Goal: Information Seeking & Learning: Learn about a topic

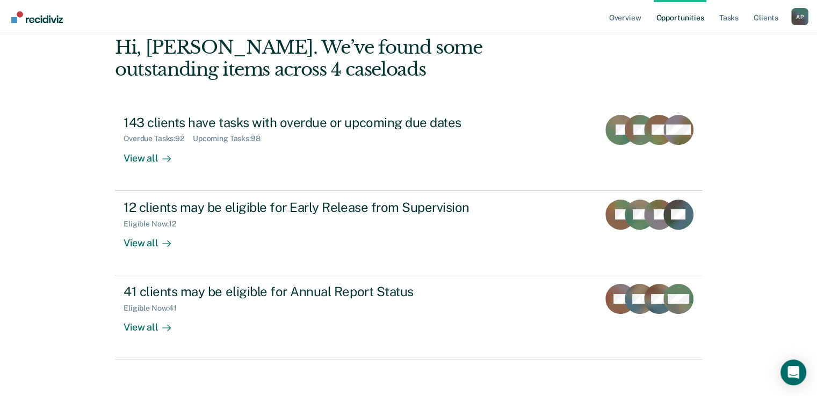
scroll to position [60, 0]
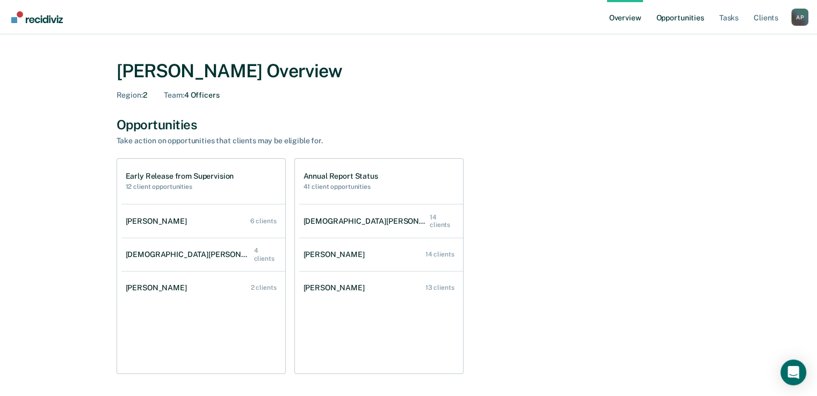
click at [681, 19] on link "Opportunities" at bounding box center [680, 17] width 52 height 34
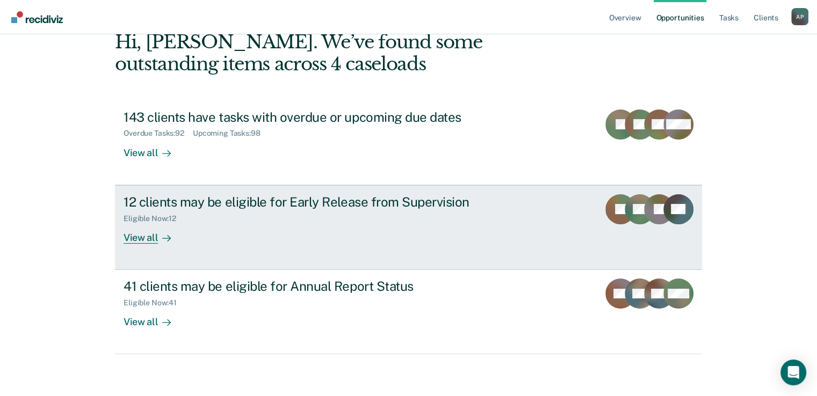
scroll to position [60, 0]
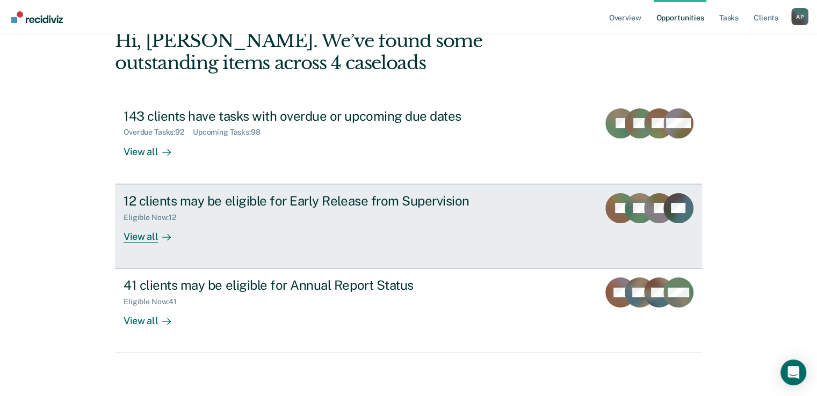
click at [133, 233] on div "View all" at bounding box center [154, 232] width 60 height 21
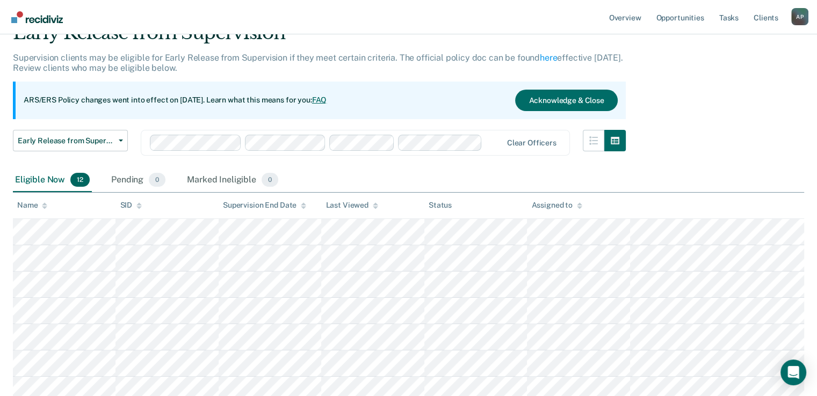
scroll to position [53, 0]
click at [692, 20] on link "Opportunities" at bounding box center [680, 17] width 52 height 34
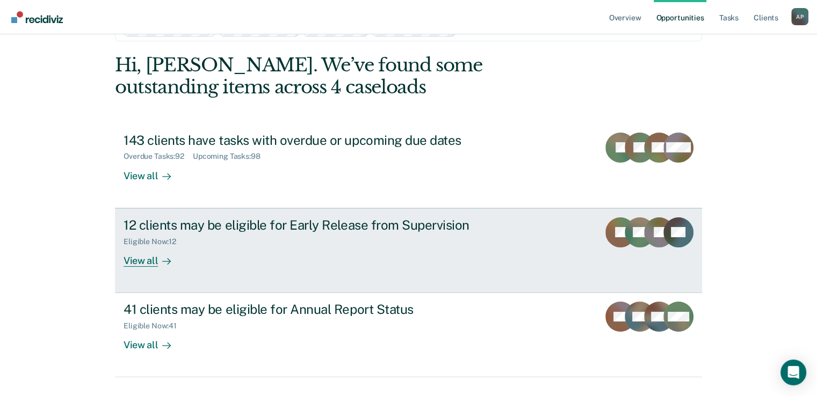
scroll to position [60, 0]
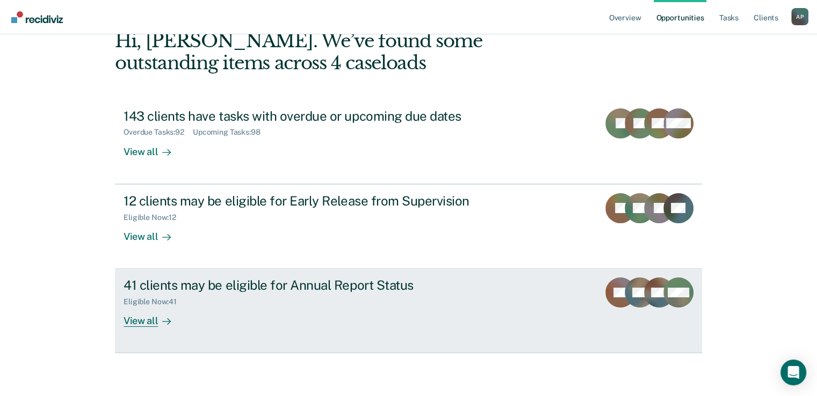
click at [139, 318] on div "View all" at bounding box center [154, 317] width 60 height 21
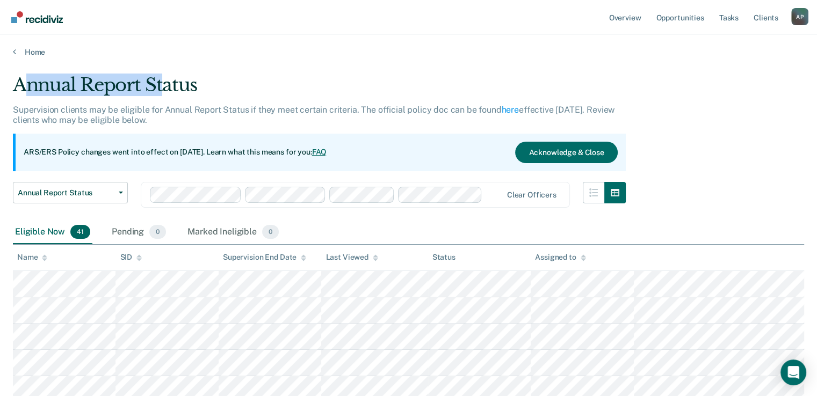
drag, startPoint x: 22, startPoint y: 78, endPoint x: 164, endPoint y: 78, distance: 141.8
click at [164, 78] on div "Annual Report Status" at bounding box center [319, 89] width 613 height 31
drag, startPoint x: 11, startPoint y: 82, endPoint x: 141, endPoint y: 83, distance: 130.0
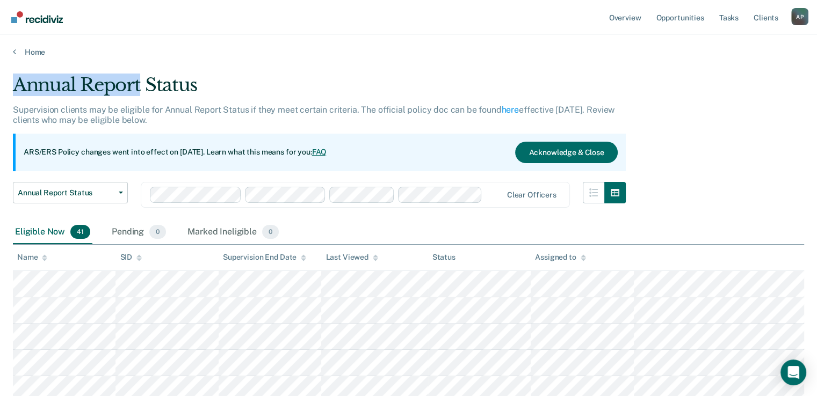
copy div "Annual Report"
click at [683, 16] on link "Opportunities" at bounding box center [680, 17] width 52 height 34
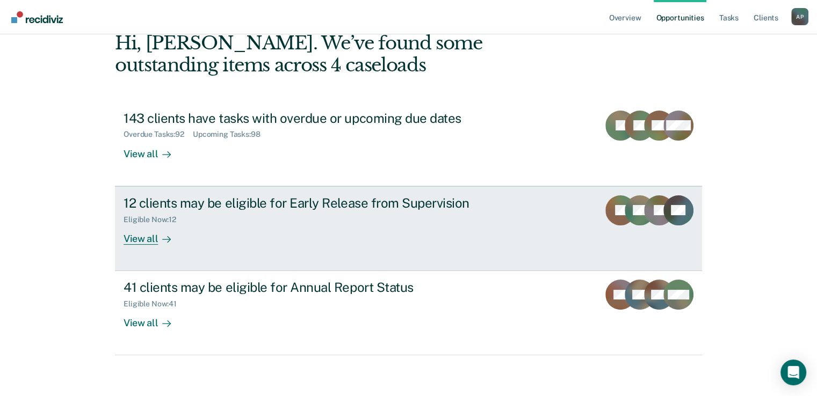
scroll to position [60, 0]
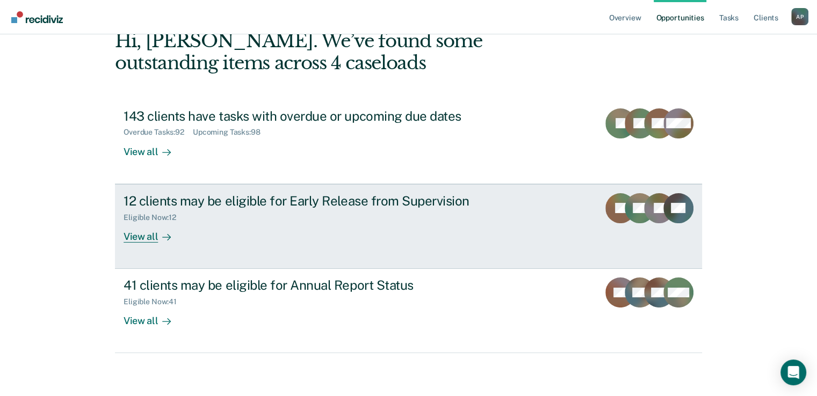
click at [149, 239] on div "View all" at bounding box center [154, 232] width 60 height 21
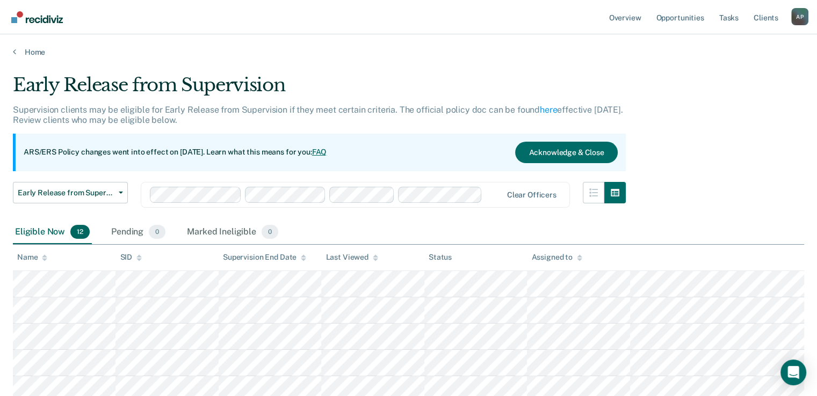
click at [155, 88] on div "Early Release from Supervision" at bounding box center [319, 89] width 613 height 31
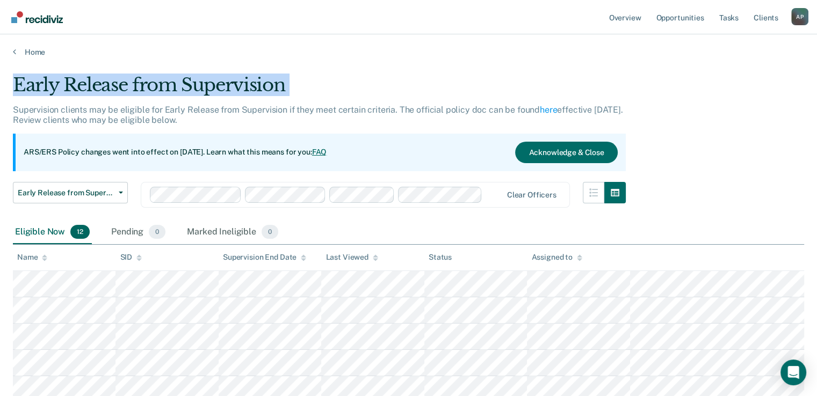
click at [155, 88] on div "Early Release from Supervision" at bounding box center [319, 89] width 613 height 31
copy div "Early Release from Supervision"
